Goal: Task Accomplishment & Management: Manage account settings

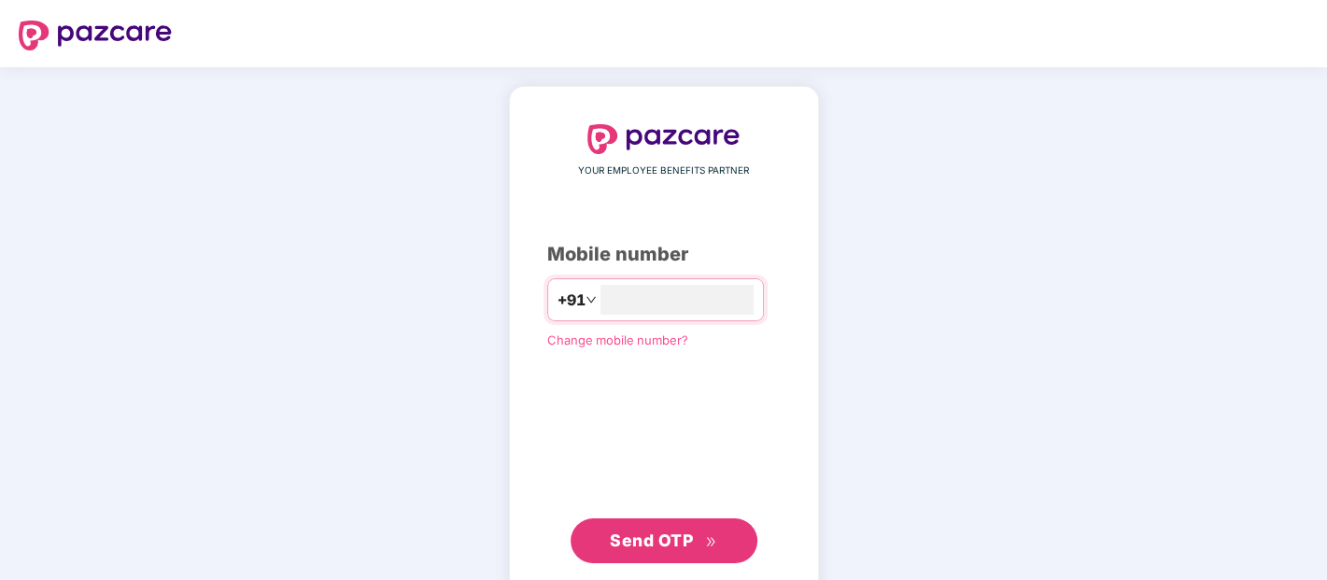
click at [681, 548] on span "Send OTP" at bounding box center [663, 541] width 107 height 26
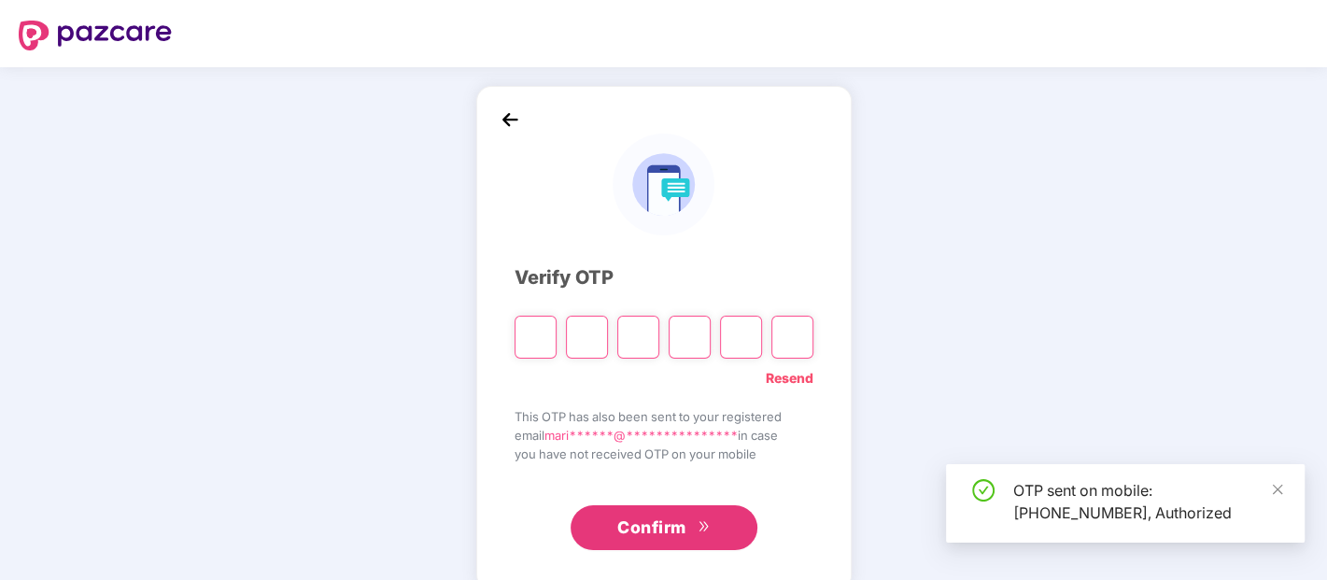
click at [1289, 489] on div "OTP sent on mobile: [PHONE_NUMBER], Authorized" at bounding box center [1125, 503] width 359 height 78
click at [1281, 496] on span at bounding box center [1277, 489] width 13 height 16
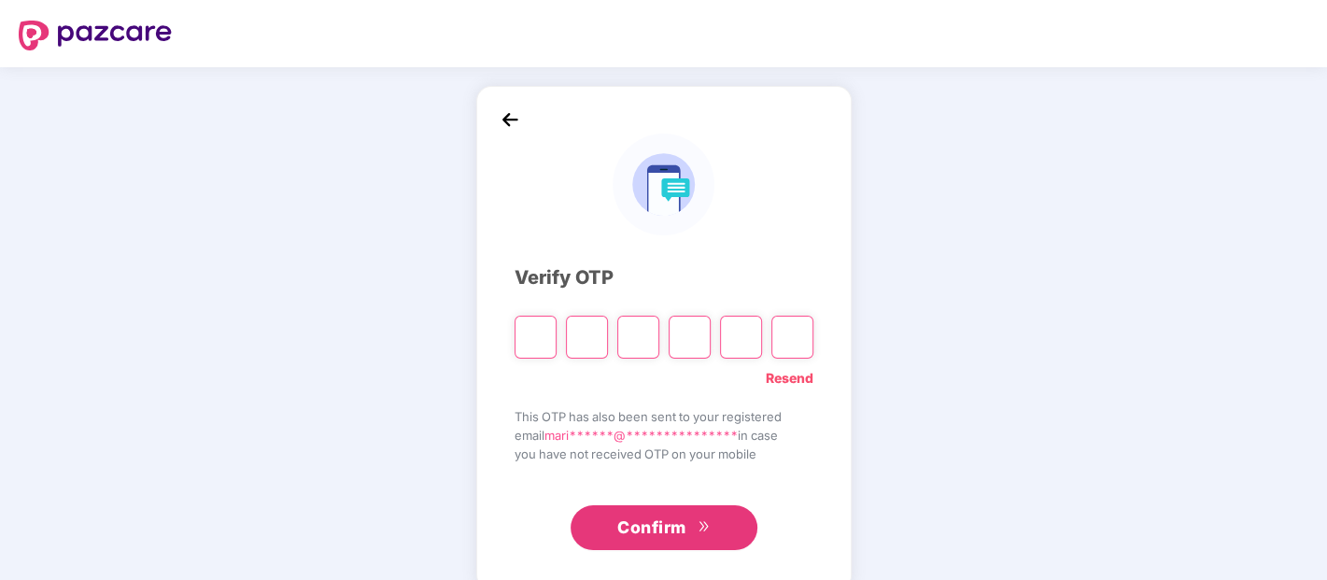
click at [635, 341] on input "Digit 3" at bounding box center [638, 337] width 42 height 43
type input "*"
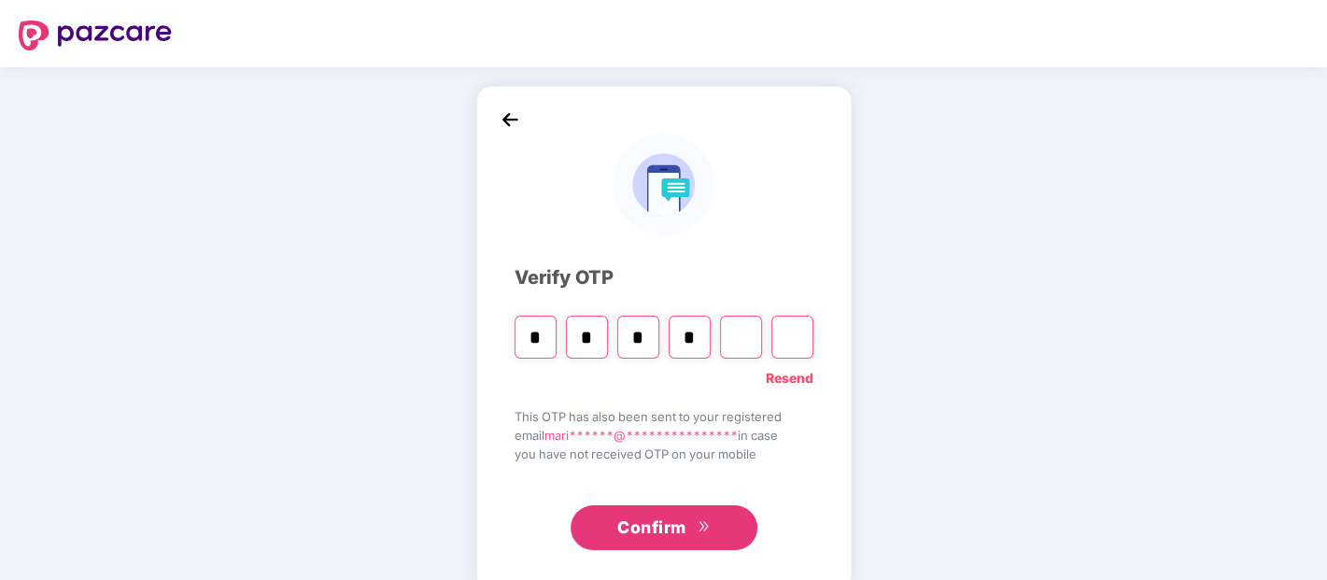
click at [607, 346] on input "*" at bounding box center [587, 337] width 42 height 43
type input "*"
click at [748, 337] on input "*" at bounding box center [741, 337] width 42 height 43
paste input "*"
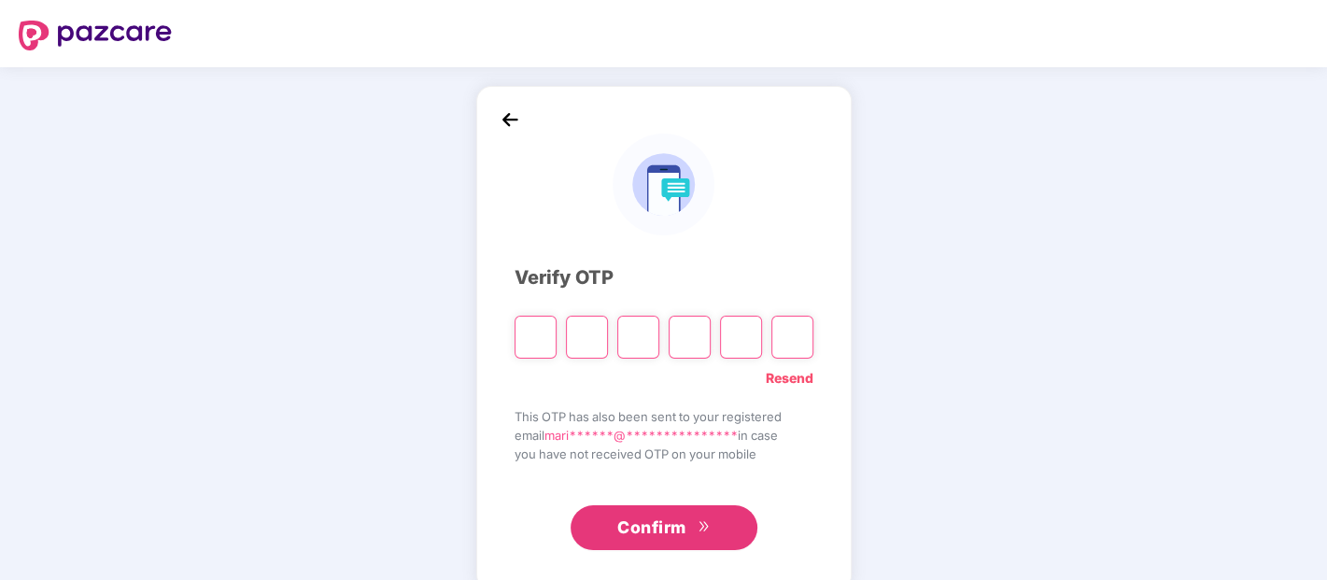
type input "*"
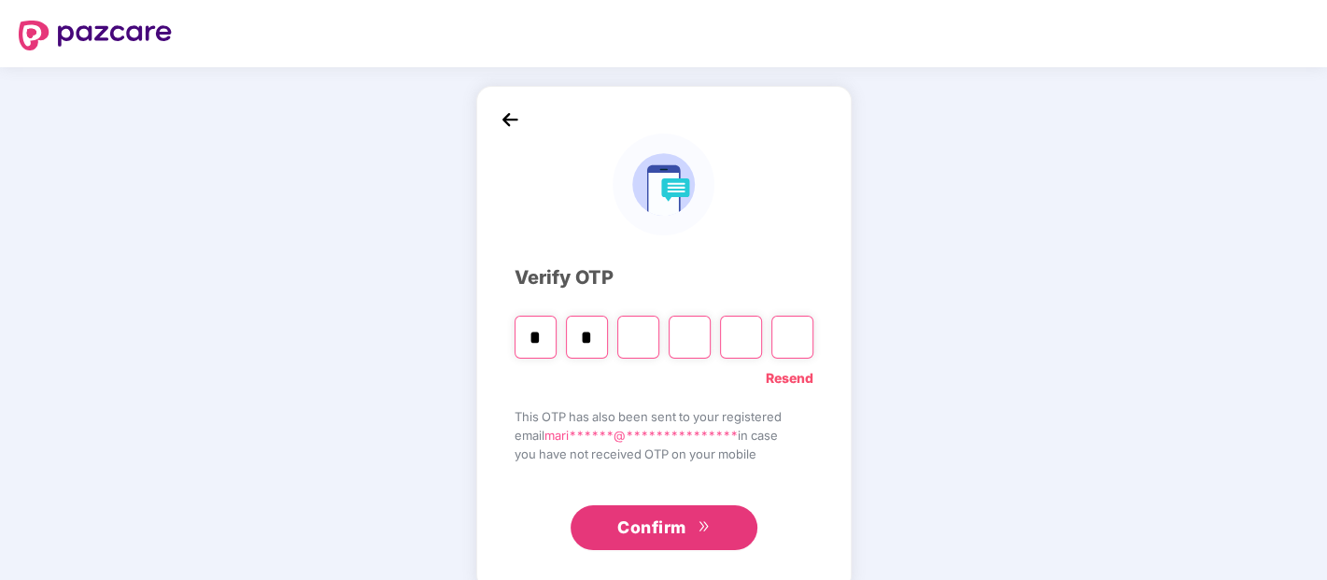
type input "*"
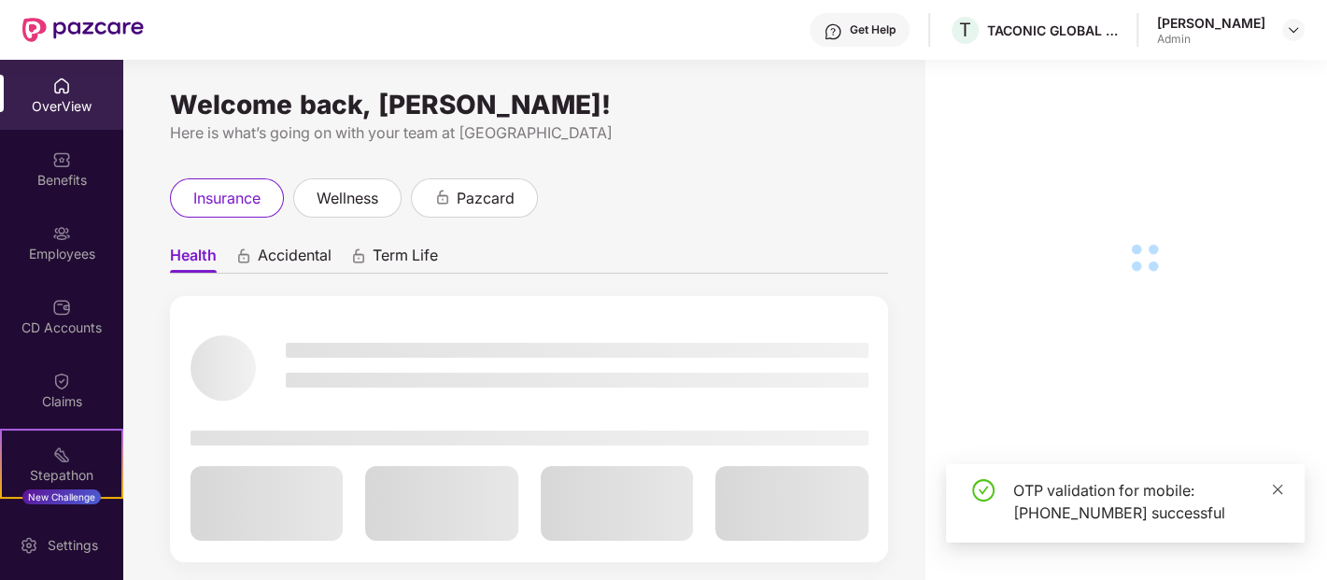
click at [1281, 494] on icon "close" at bounding box center [1277, 489] width 13 height 13
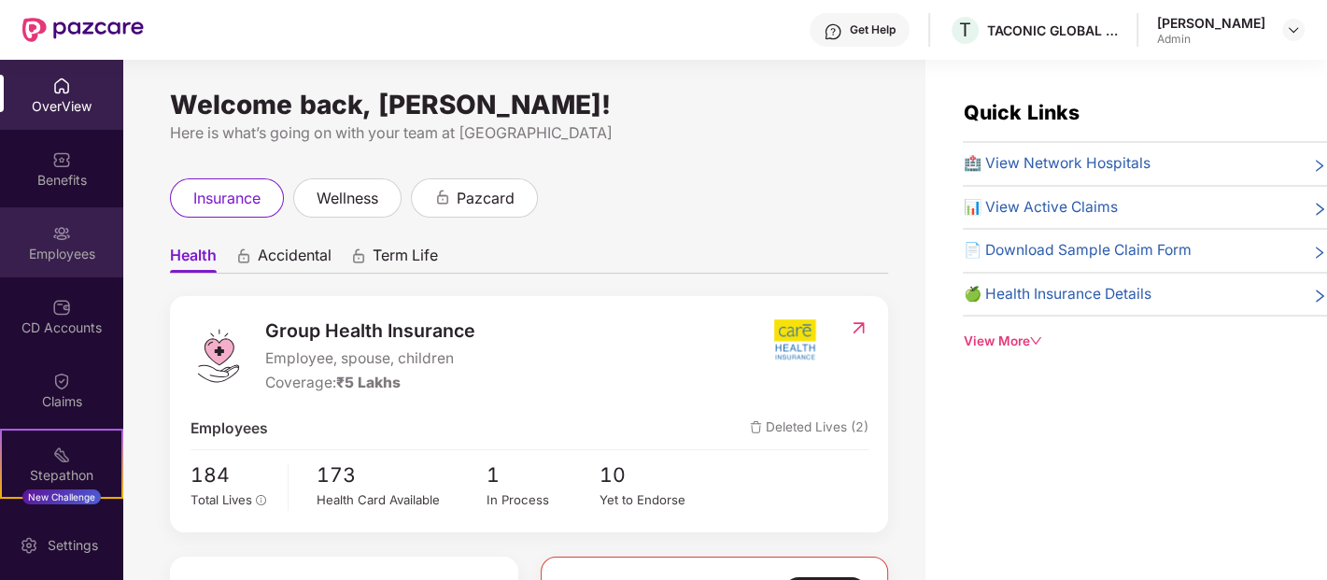
click at [56, 228] on img at bounding box center [61, 233] width 19 height 19
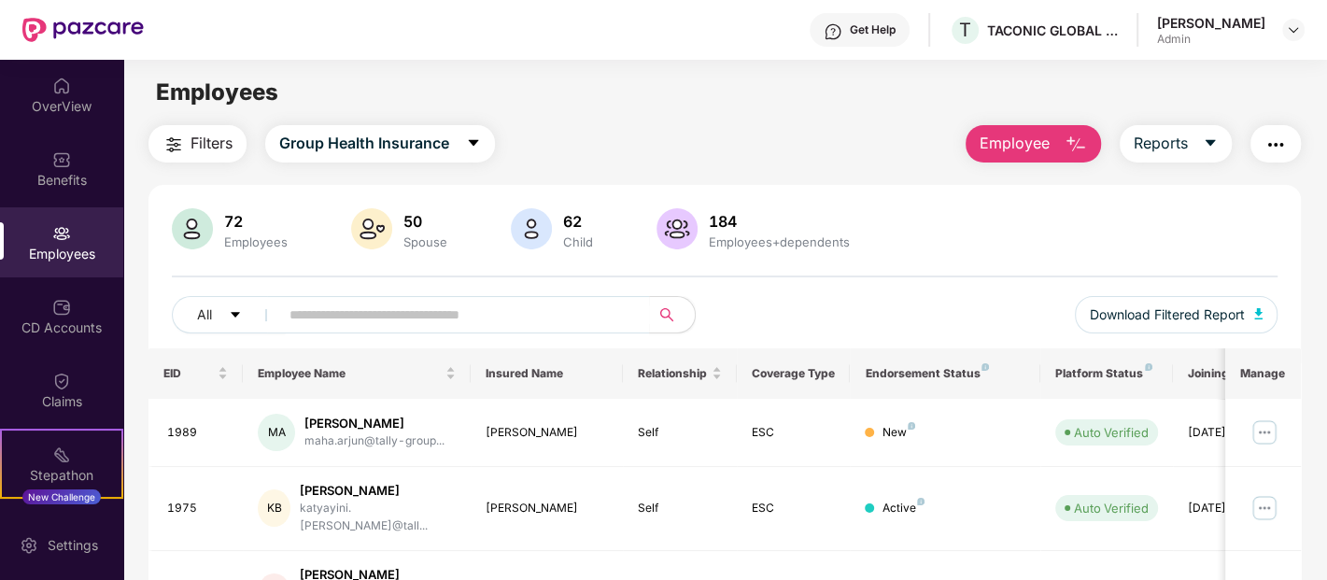
click at [1039, 143] on span "Employee" at bounding box center [1015, 143] width 70 height 23
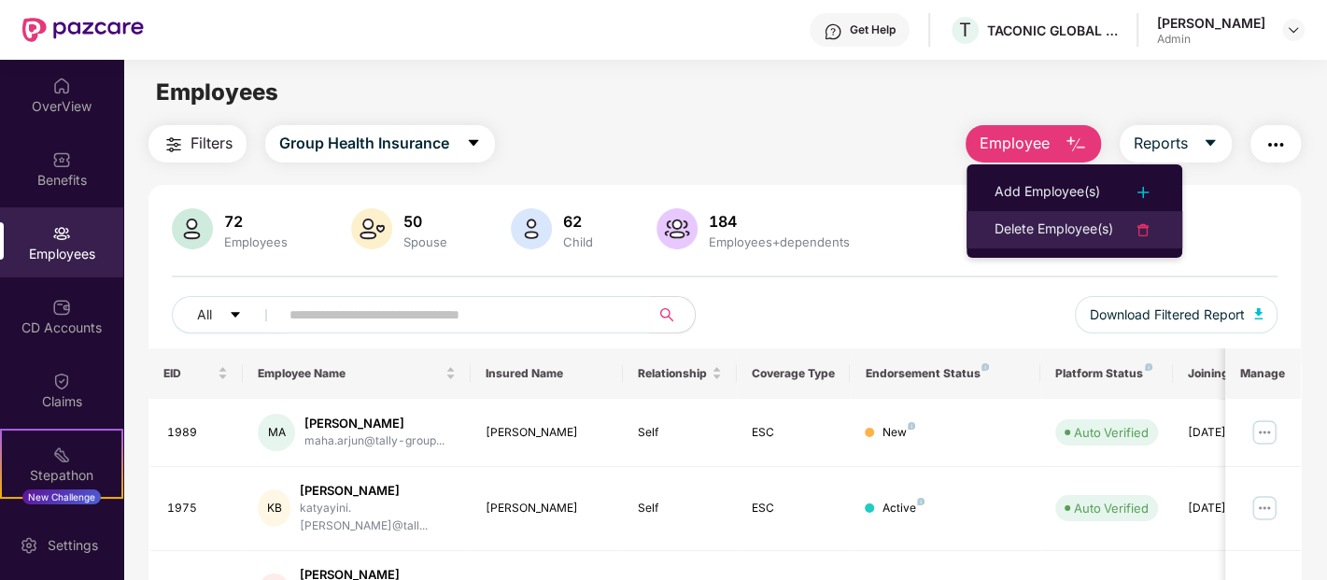
click at [1038, 234] on div "Delete Employee(s)" at bounding box center [1054, 230] width 119 height 22
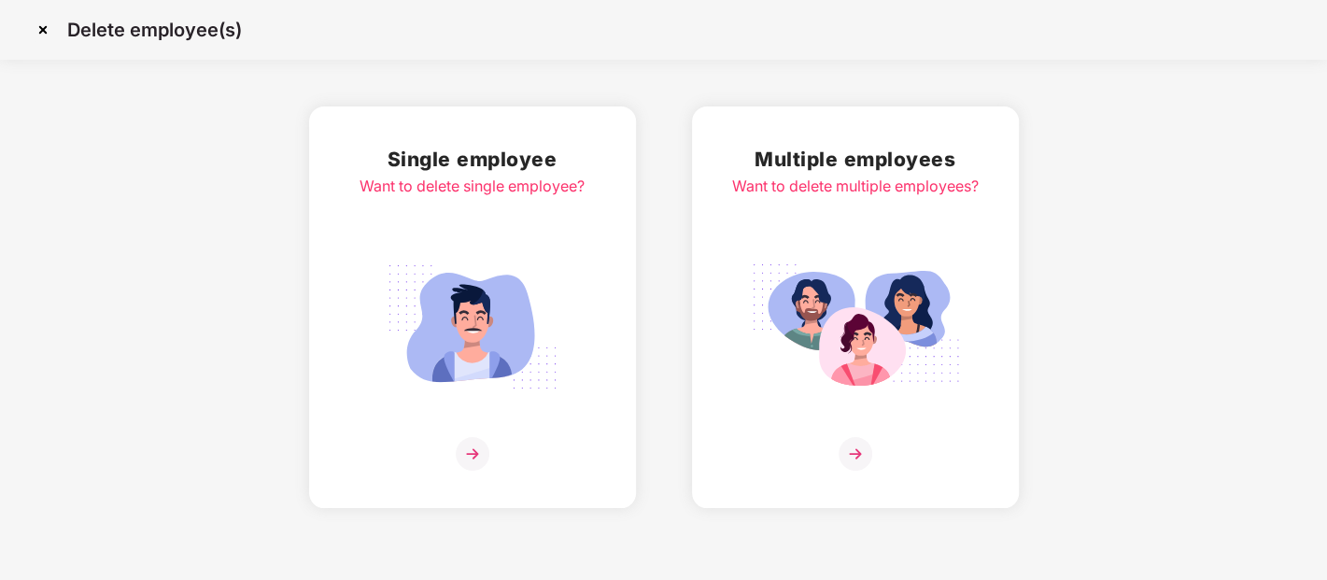
click at [482, 161] on h2 "Single employee" at bounding box center [472, 159] width 225 height 31
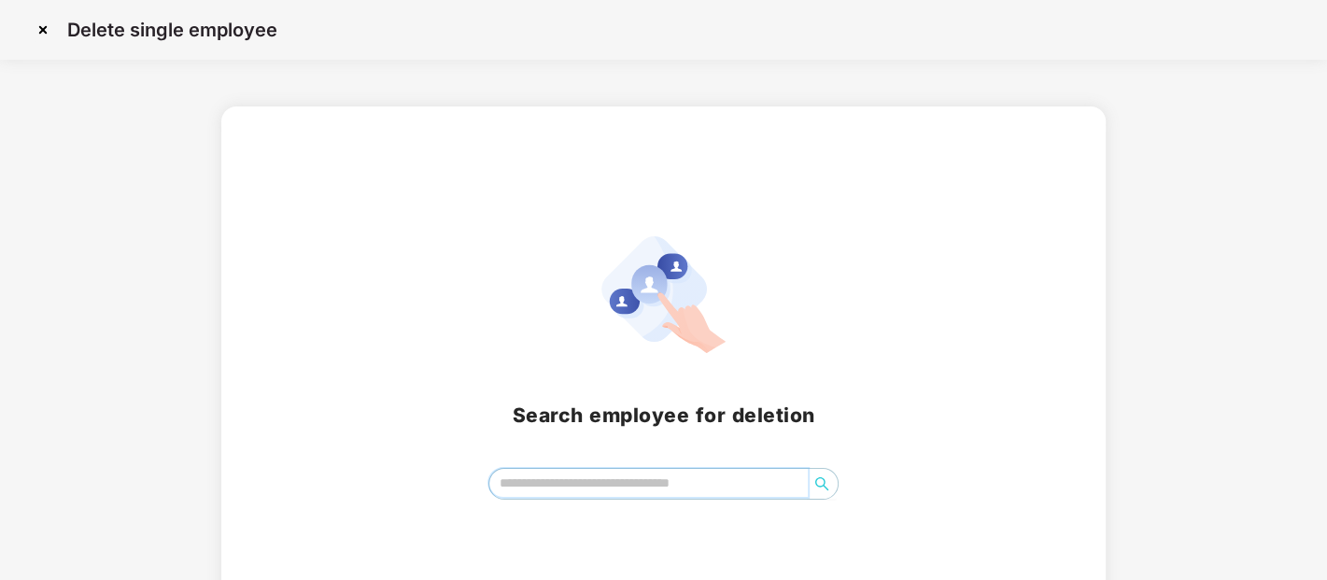
click at [571, 477] on input "search" at bounding box center [648, 483] width 318 height 28
click at [649, 495] on input "search" at bounding box center [648, 483] width 318 height 28
paste input "****"
type input "****"
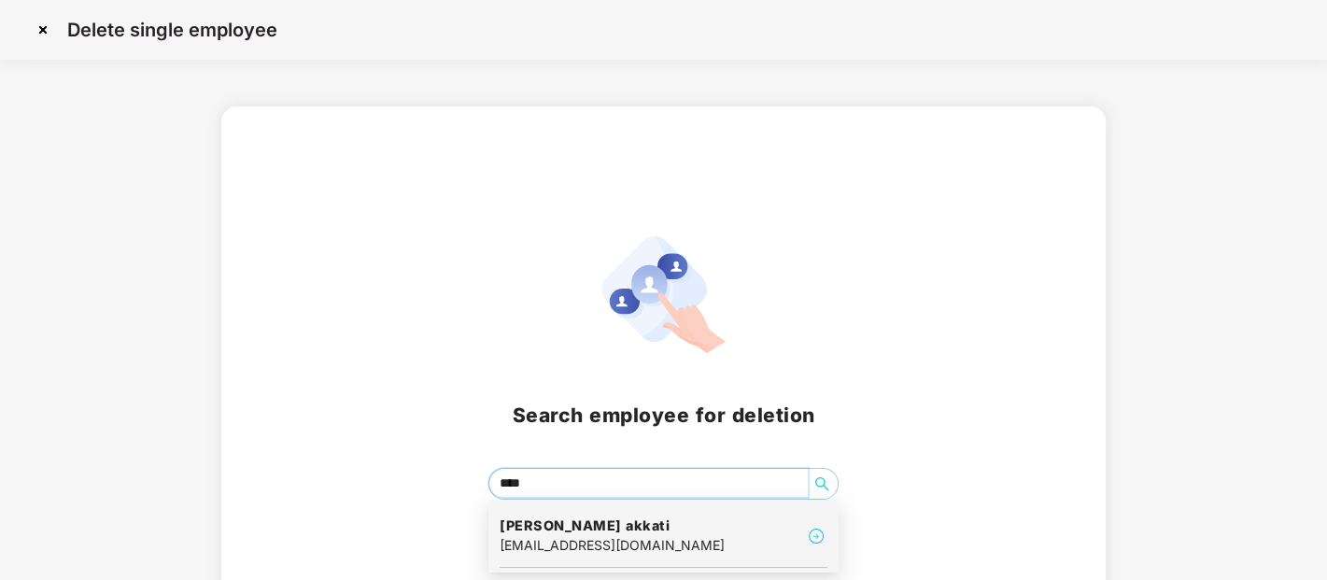
click at [664, 523] on h4 "[PERSON_NAME] akkati" at bounding box center [612, 525] width 225 height 19
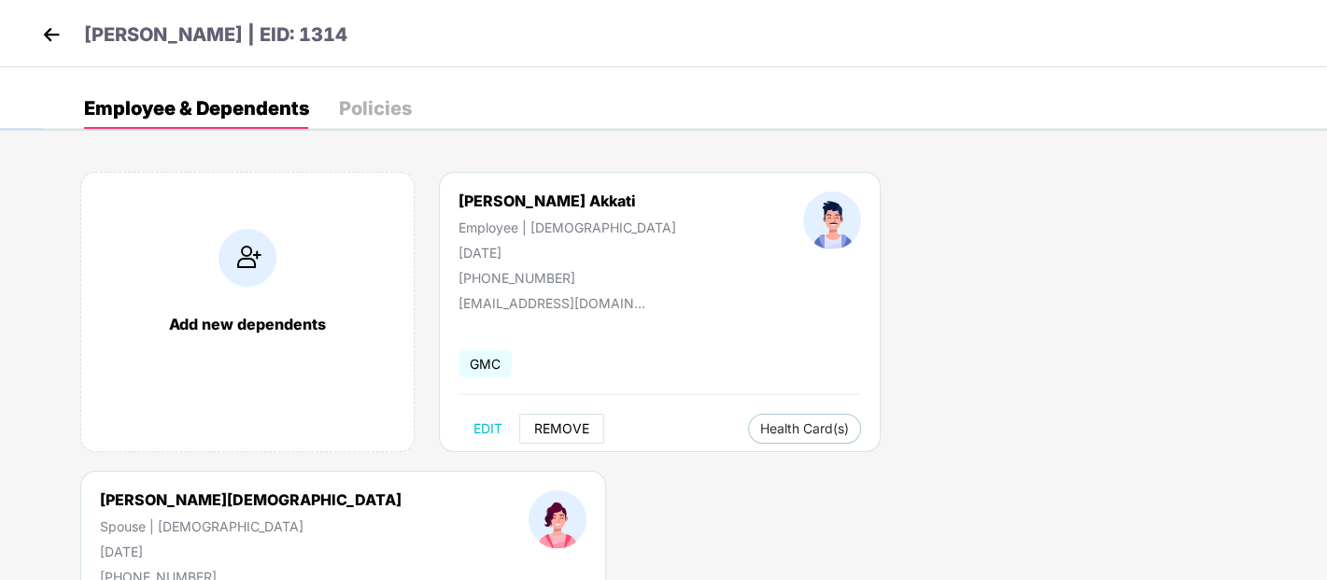
click at [544, 426] on span "REMOVE" at bounding box center [561, 428] width 55 height 15
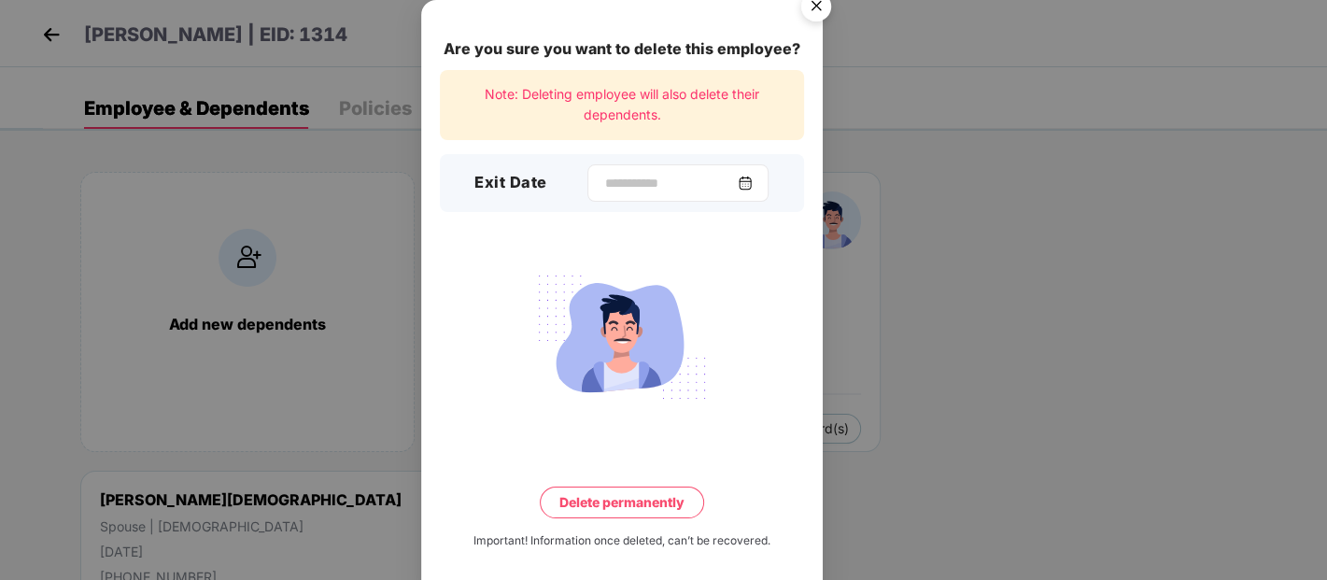
click at [753, 182] on img at bounding box center [745, 183] width 15 height 15
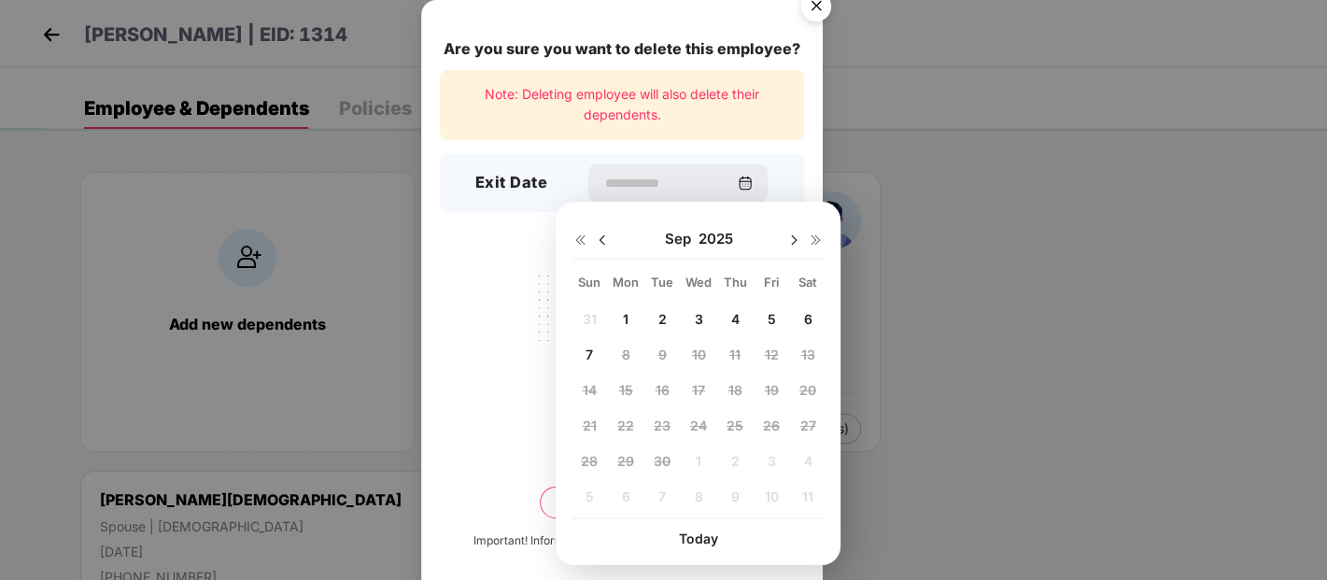
click at [771, 318] on span "5" at bounding box center [771, 319] width 8 height 16
type input "**********"
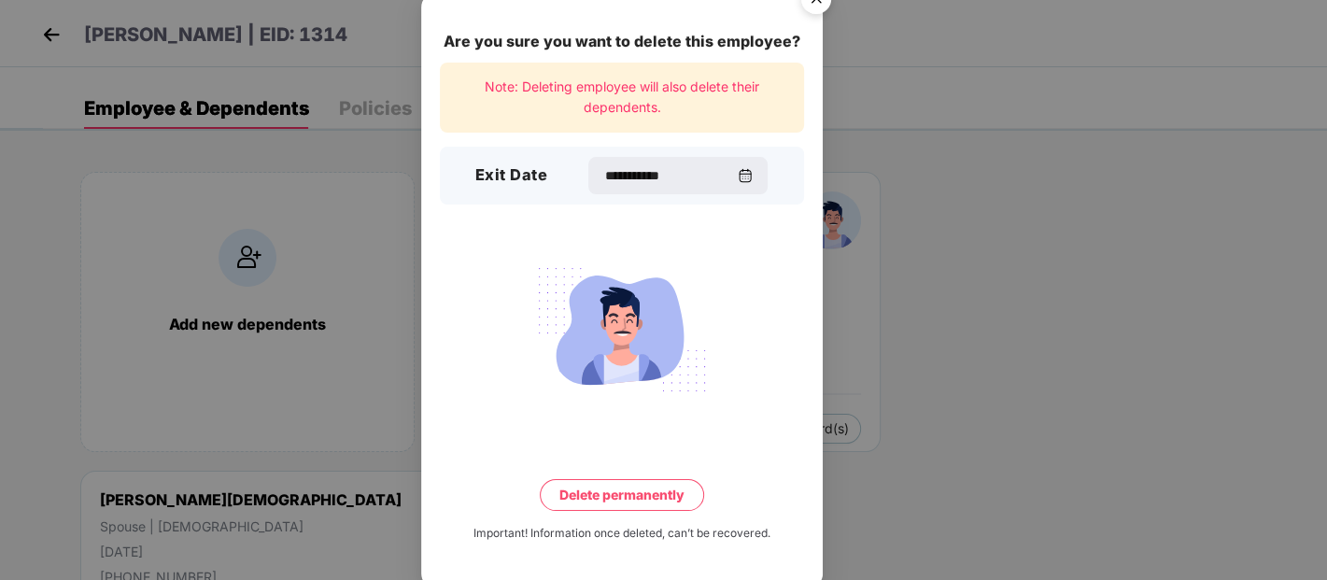
scroll to position [15, 0]
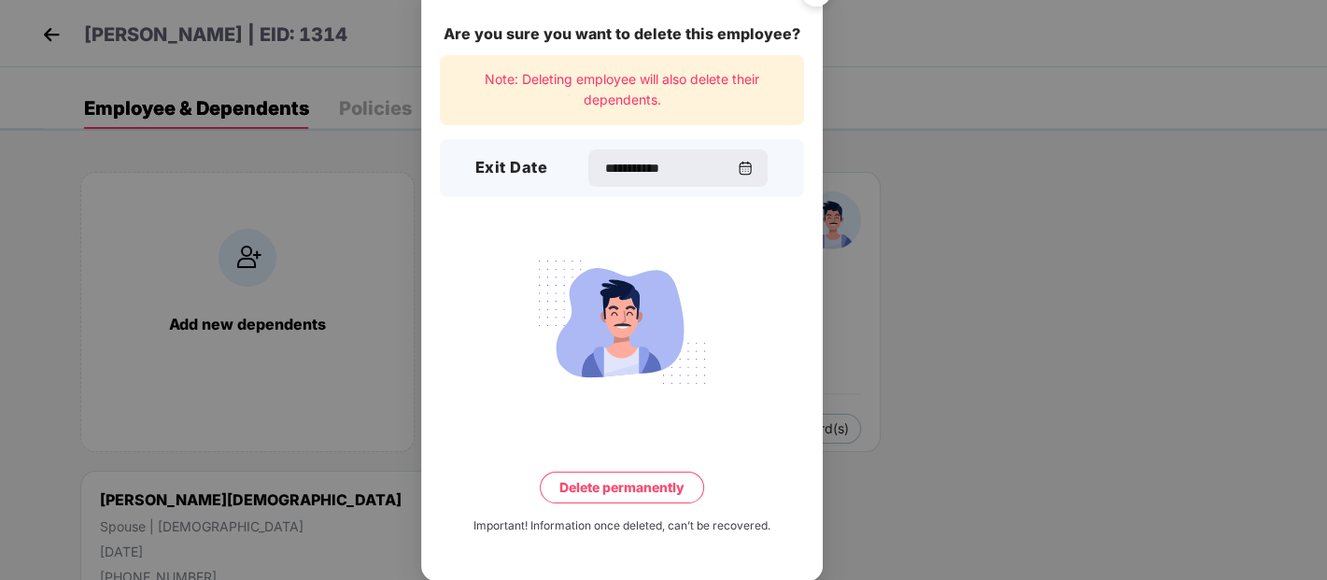
click at [677, 488] on button "Delete permanently" at bounding box center [622, 488] width 164 height 32
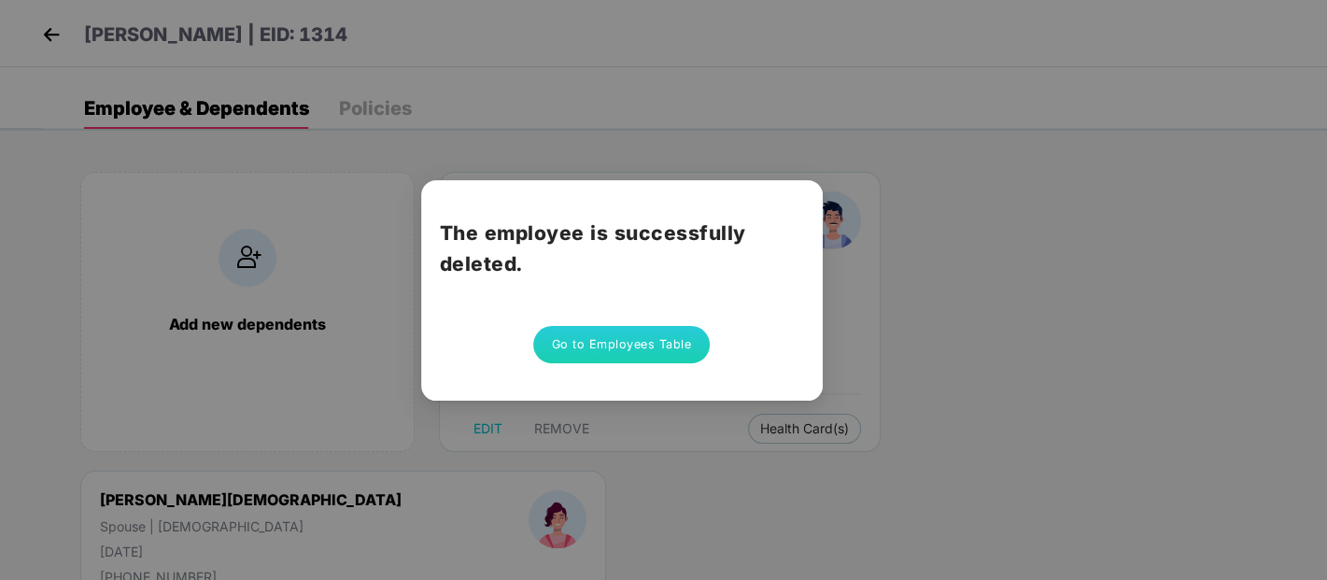
scroll to position [0, 0]
click at [579, 339] on button "Go to Employees Table" at bounding box center [621, 344] width 177 height 37
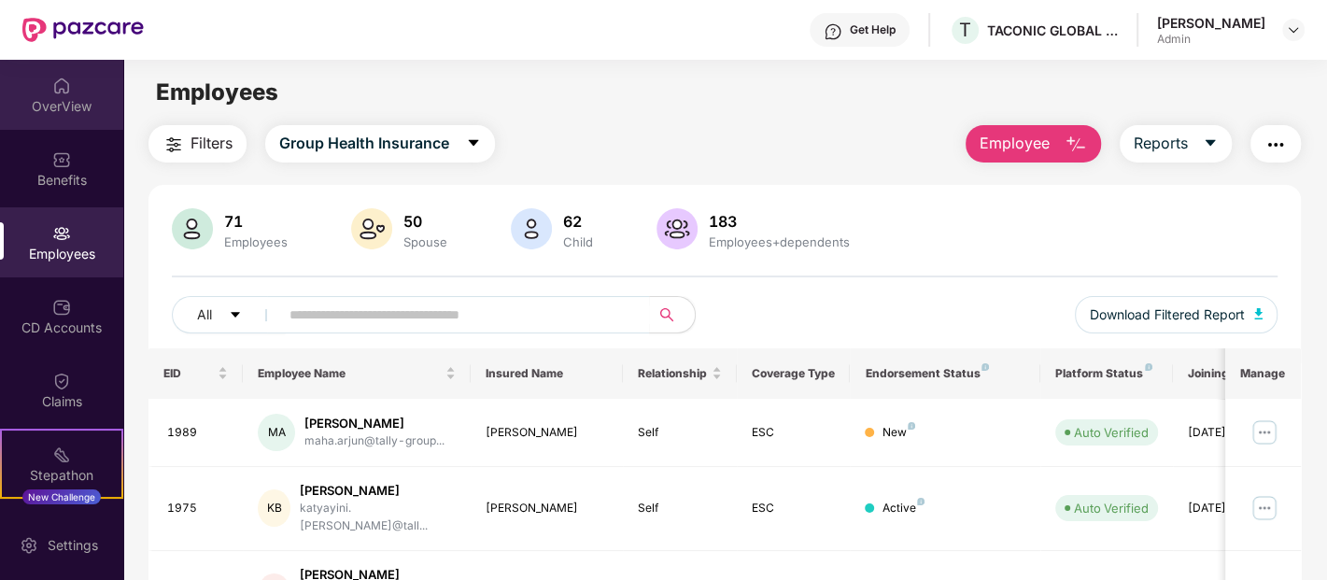
click at [55, 121] on div "OverView" at bounding box center [61, 95] width 123 height 70
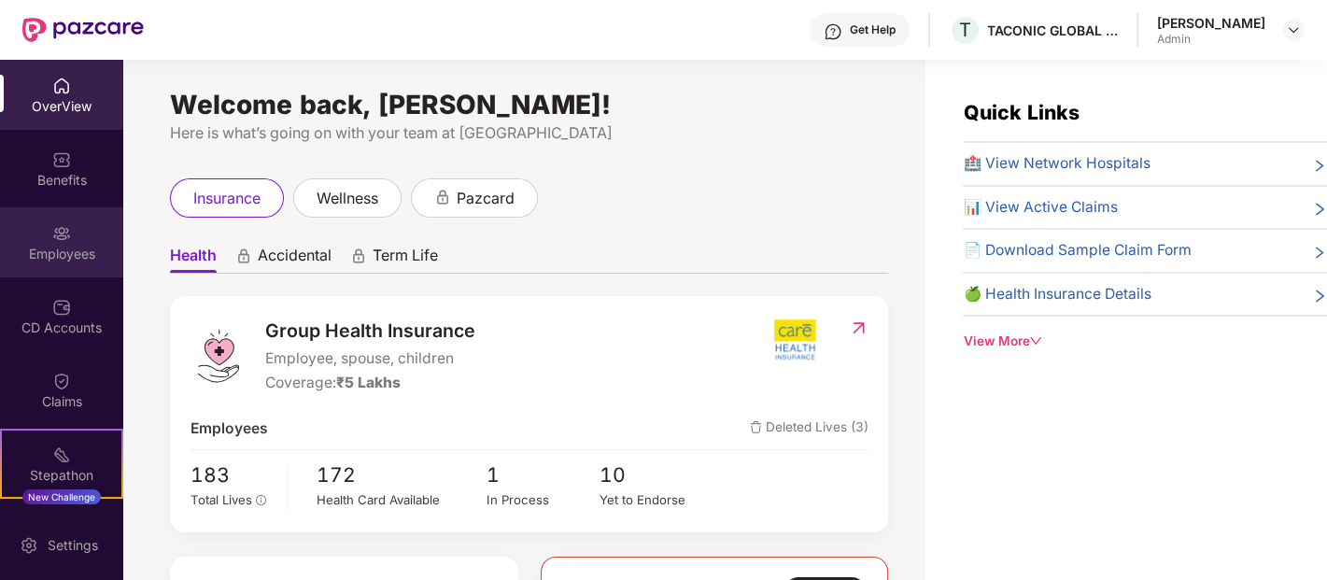
click at [71, 261] on div "Employees" at bounding box center [61, 254] width 123 height 19
